Goal: Use online tool/utility: Utilize a website feature to perform a specific function

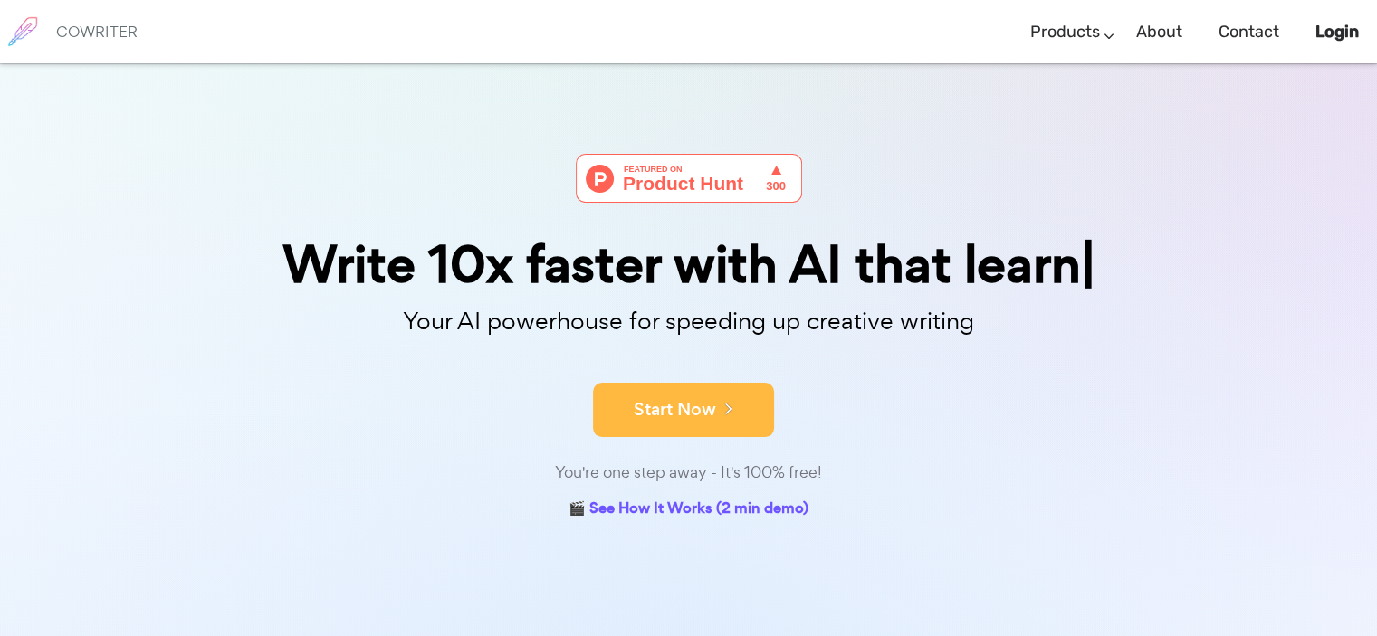
click at [733, 419] on button "Start Now" at bounding box center [683, 410] width 181 height 54
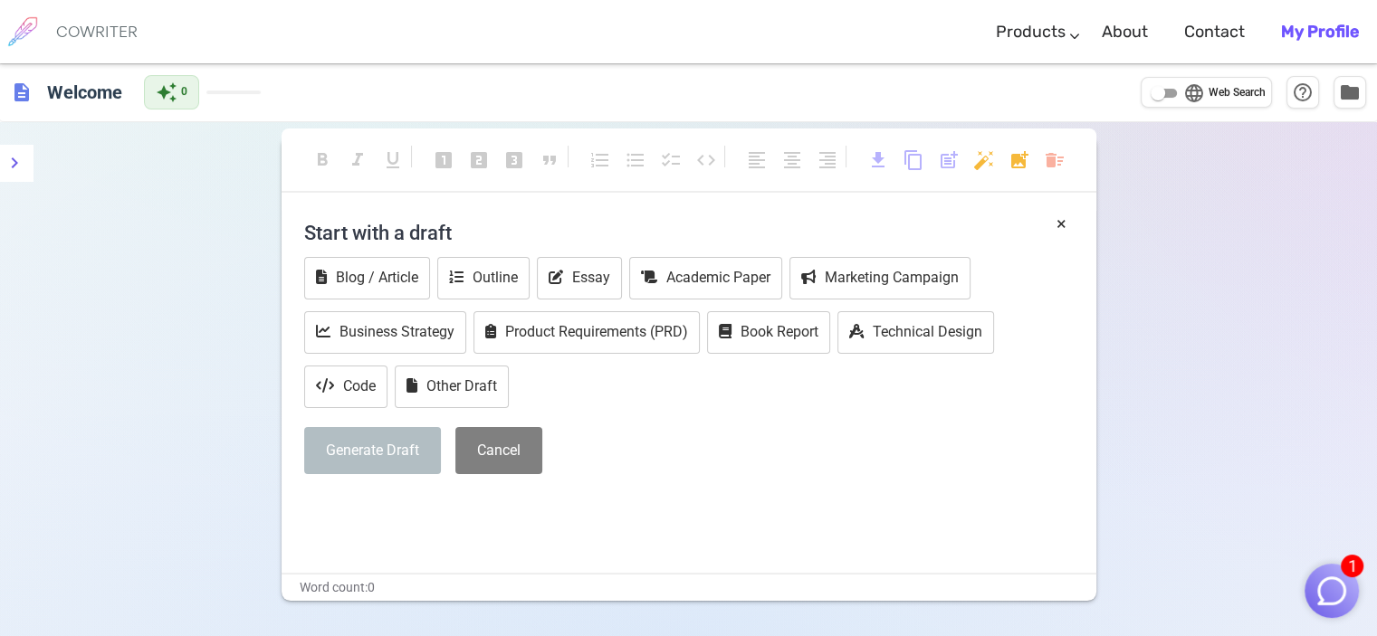
click at [407, 229] on h4 "Start with a draft" at bounding box center [689, 232] width 770 height 43
click at [613, 480] on div "Start with a draft Blog / Article Outline Essay Academic Paper Marketing Campai…" at bounding box center [689, 349] width 770 height 277
click at [389, 449] on button "Generate Draft" at bounding box center [372, 451] width 137 height 48
click at [363, 340] on button "Business Strategy" at bounding box center [385, 332] width 162 height 43
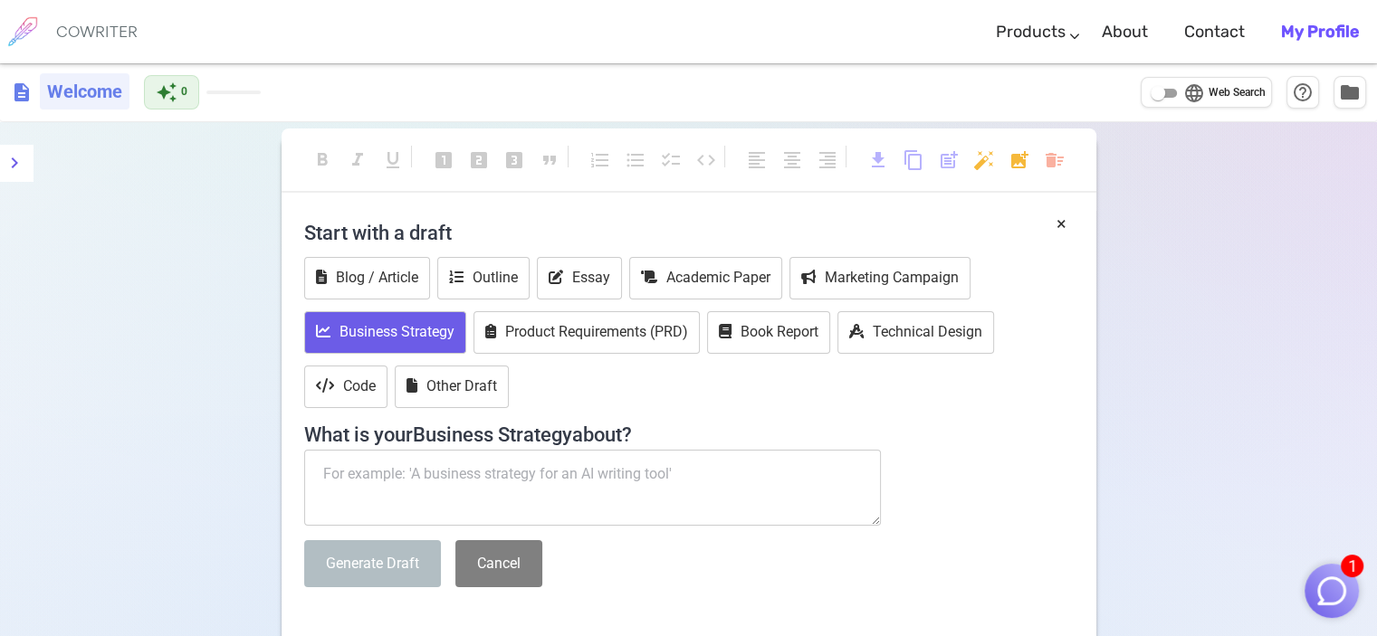
click at [98, 88] on h6 "Welcome" at bounding box center [85, 91] width 90 height 36
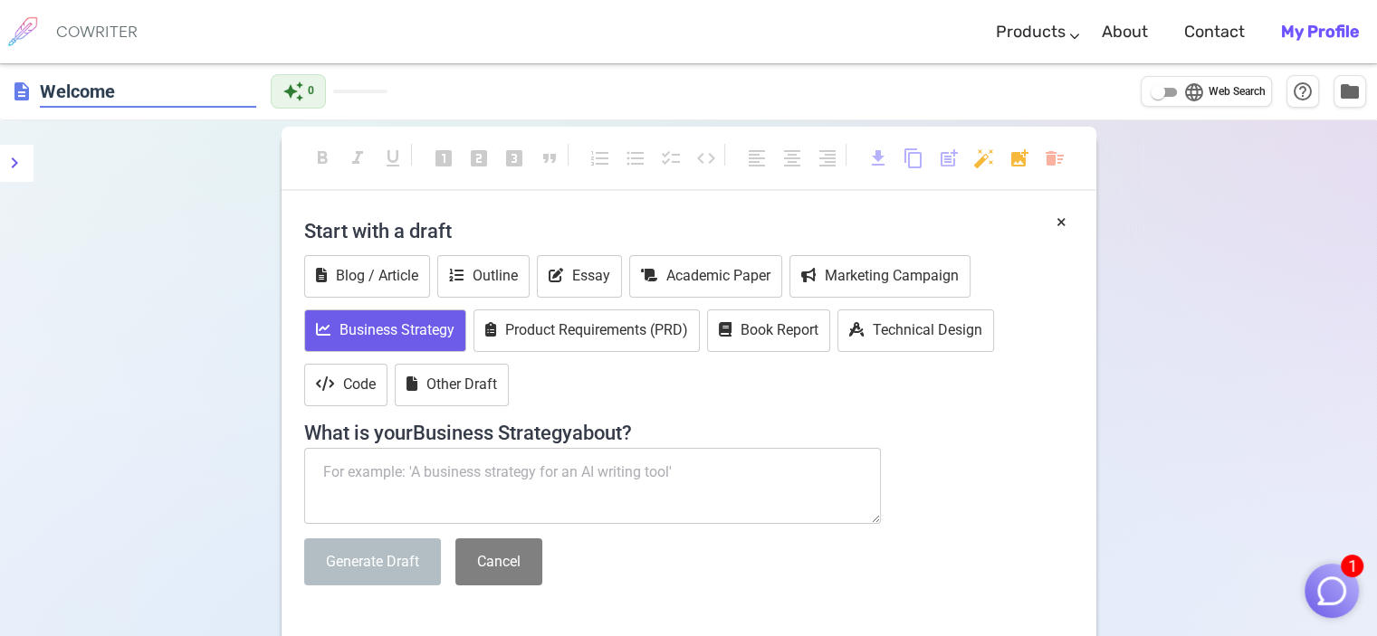
click at [22, 90] on span "description" at bounding box center [22, 92] width 22 height 22
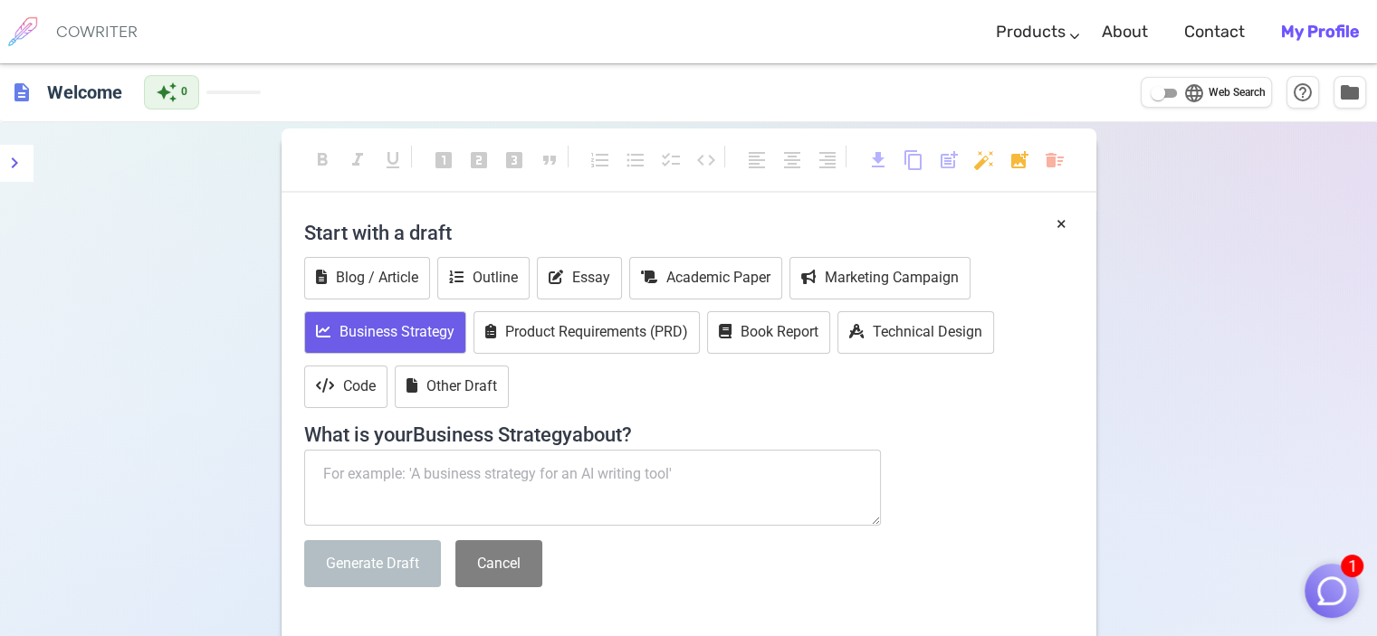
click at [539, 483] on textarea at bounding box center [593, 488] width 578 height 76
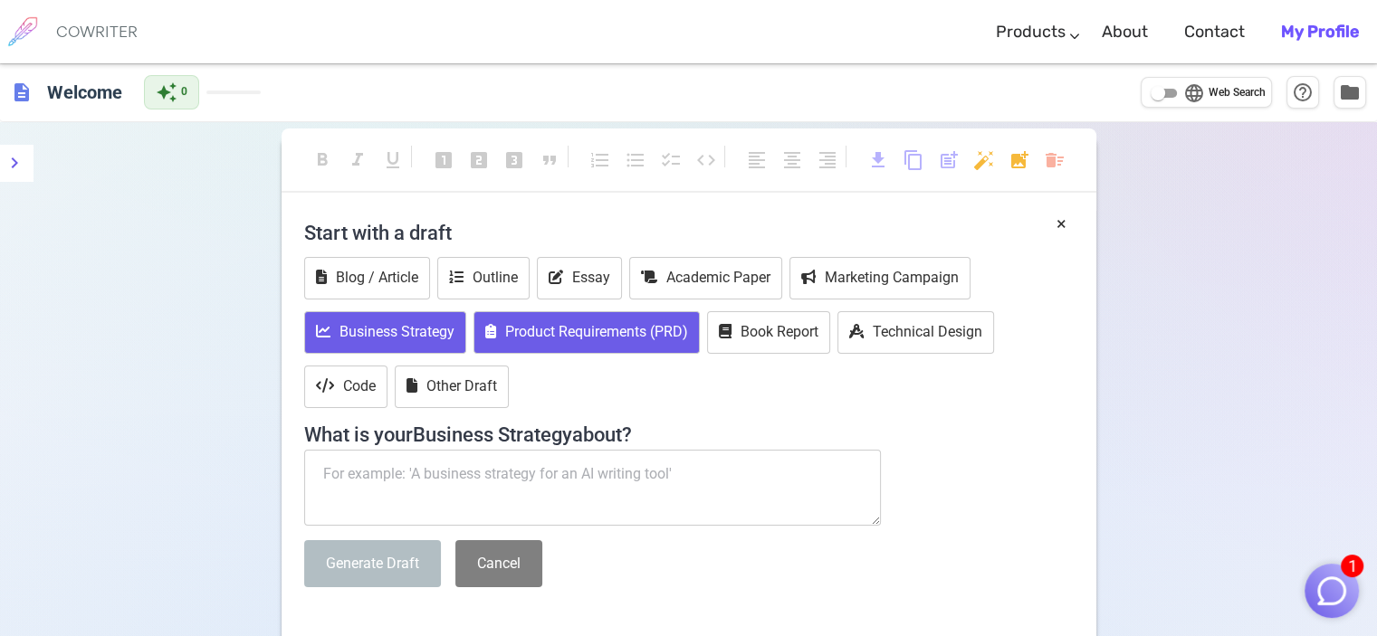
click at [570, 338] on button "Product Requirements (PRD)" at bounding box center [586, 332] width 226 height 43
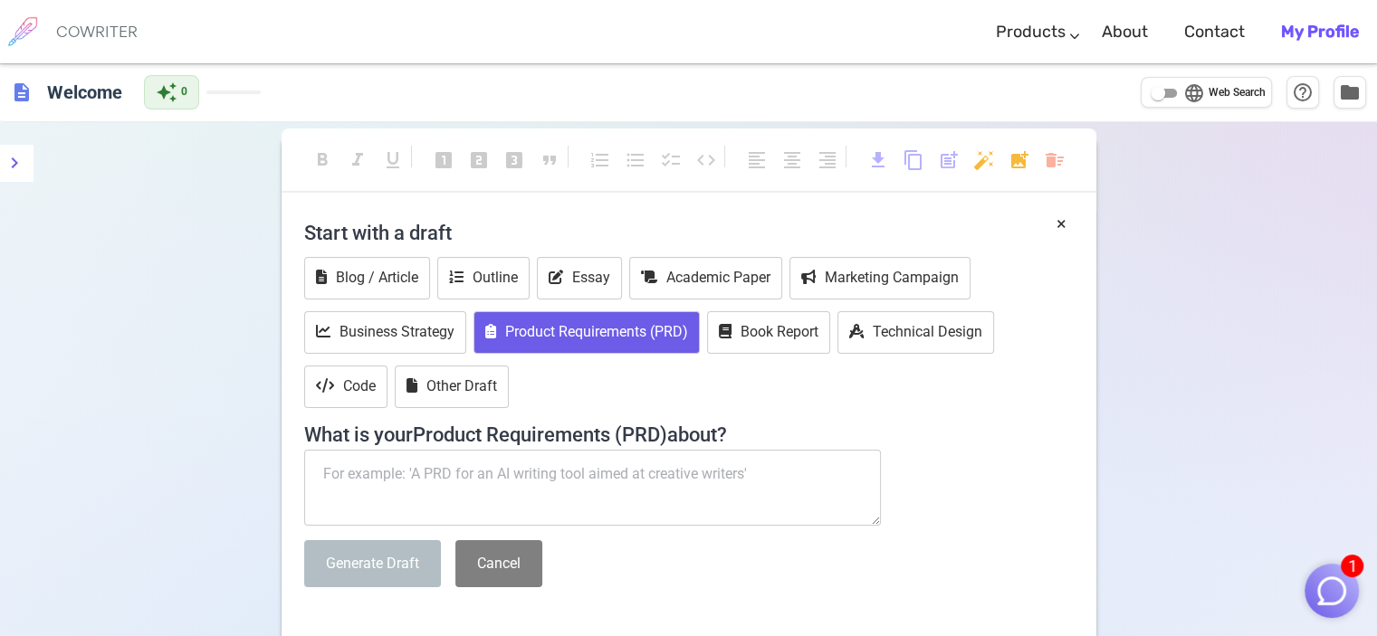
click at [397, 545] on button "Generate Draft" at bounding box center [372, 564] width 137 height 48
